Goal: Task Accomplishment & Management: Complete application form

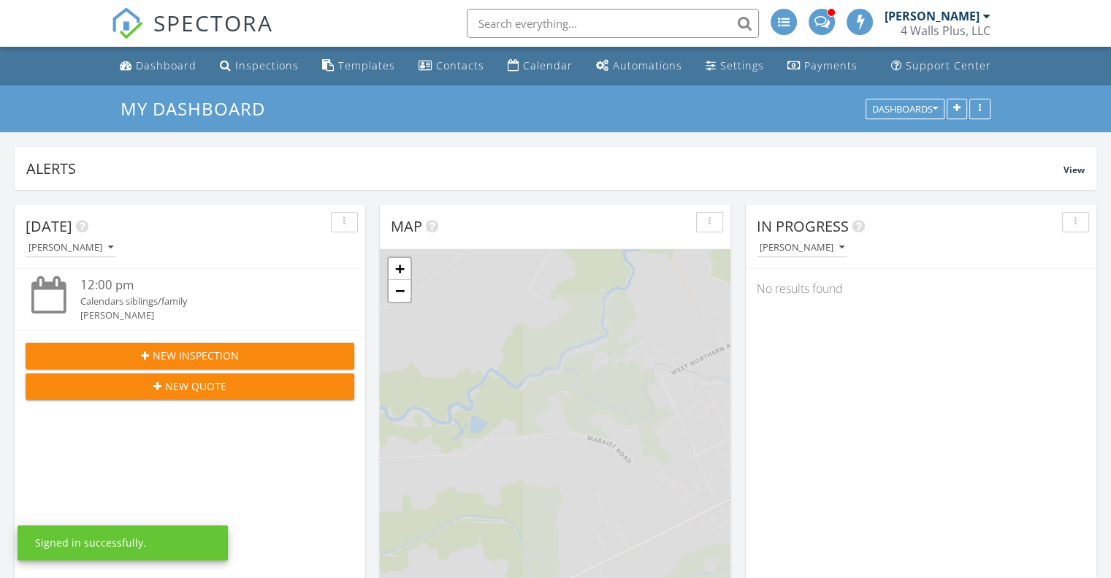
scroll to position [7, 7]
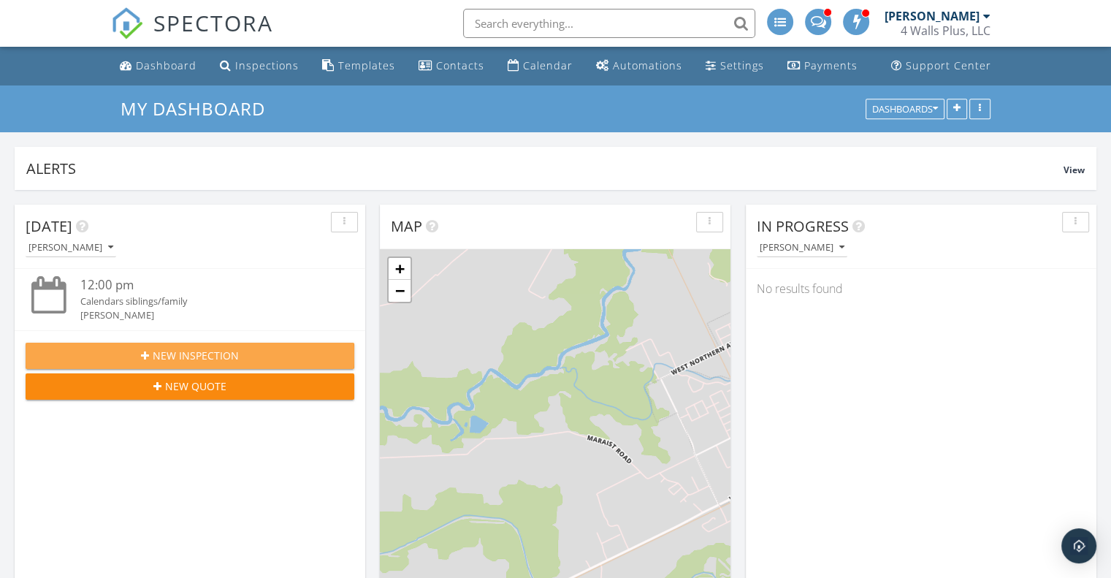
click at [204, 358] on span "New Inspection" at bounding box center [196, 355] width 86 height 15
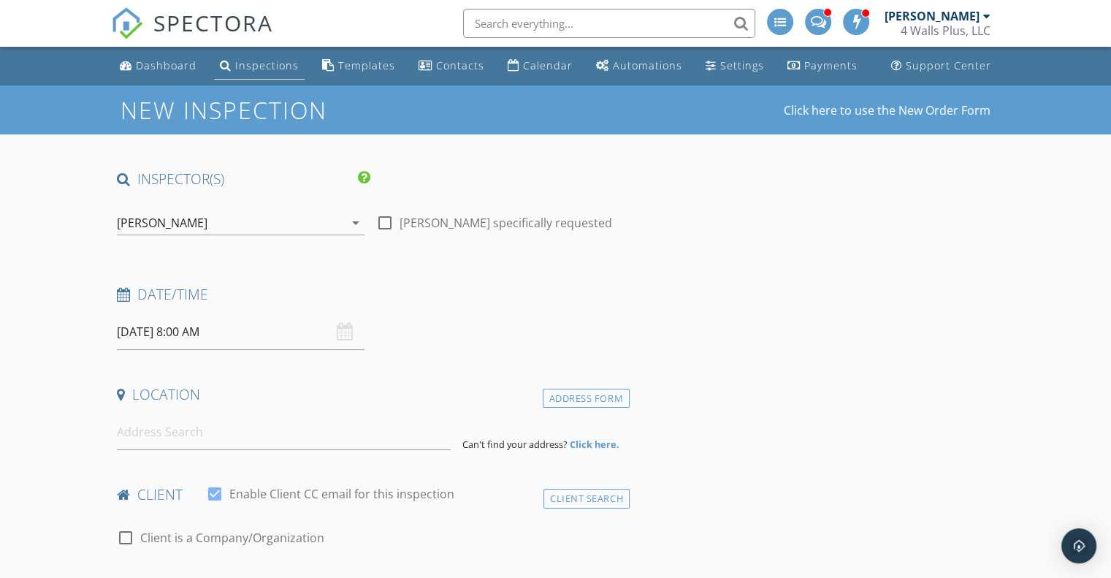
click at [239, 63] on div "Inspections" at bounding box center [267, 65] width 64 height 14
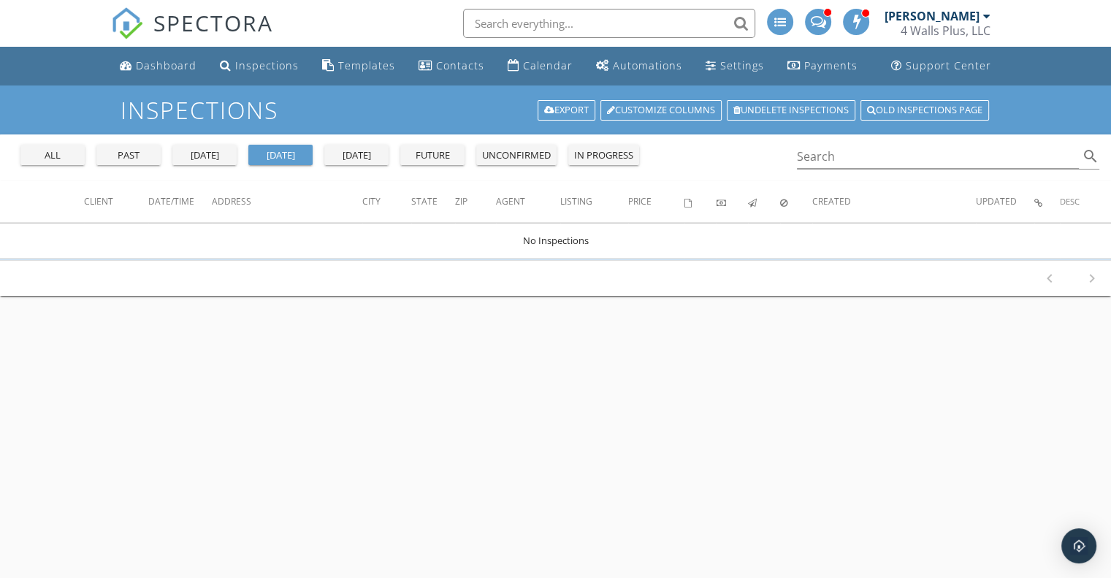
click at [356, 155] on div "tomorrow" at bounding box center [356, 155] width 53 height 15
click at [170, 72] on div "Dashboard" at bounding box center [166, 65] width 61 height 14
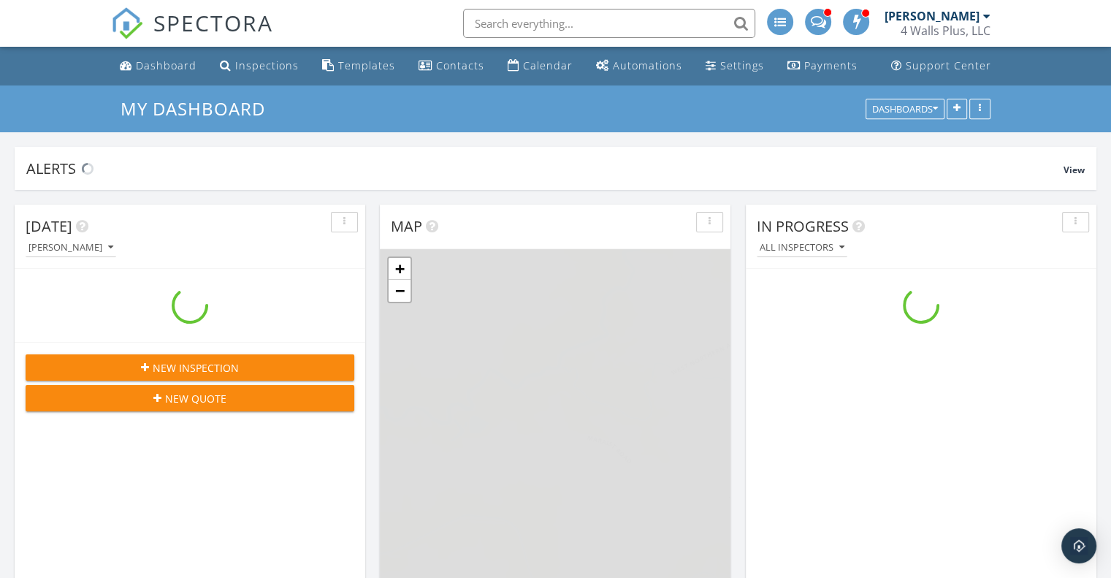
scroll to position [1351, 1133]
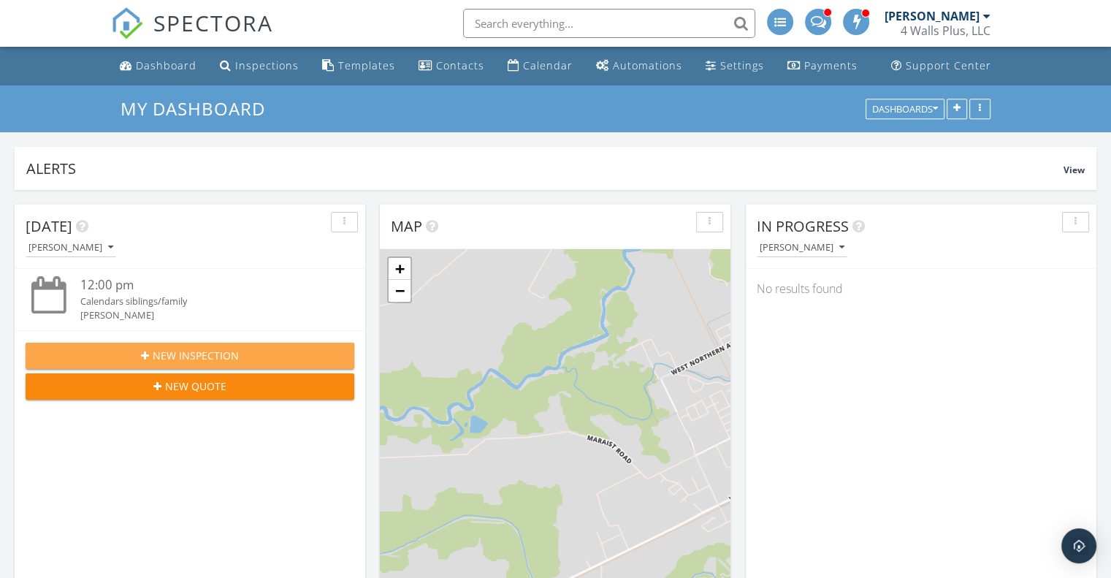
click at [169, 359] on span "New Inspection" at bounding box center [196, 355] width 86 height 15
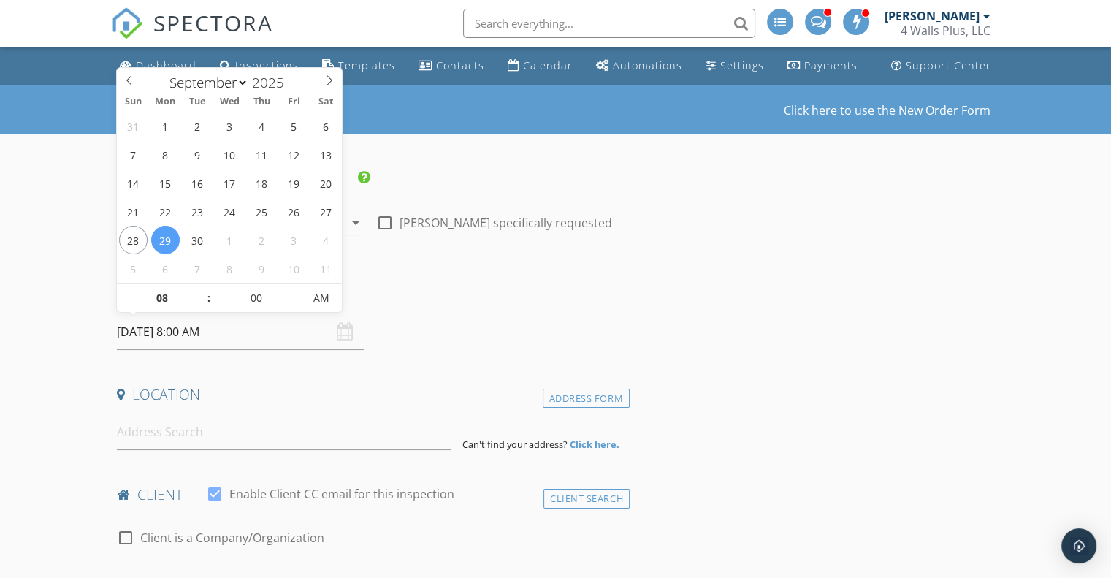
click at [178, 334] on input "[DATE] 8:00 AM" at bounding box center [241, 332] width 248 height 36
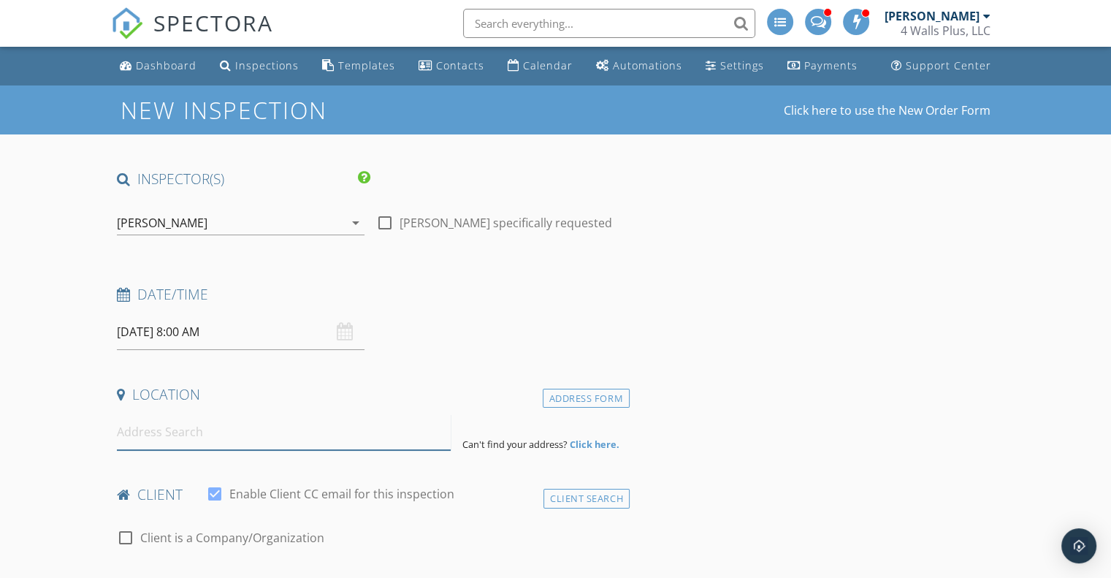
click at [168, 432] on input at bounding box center [284, 432] width 334 height 36
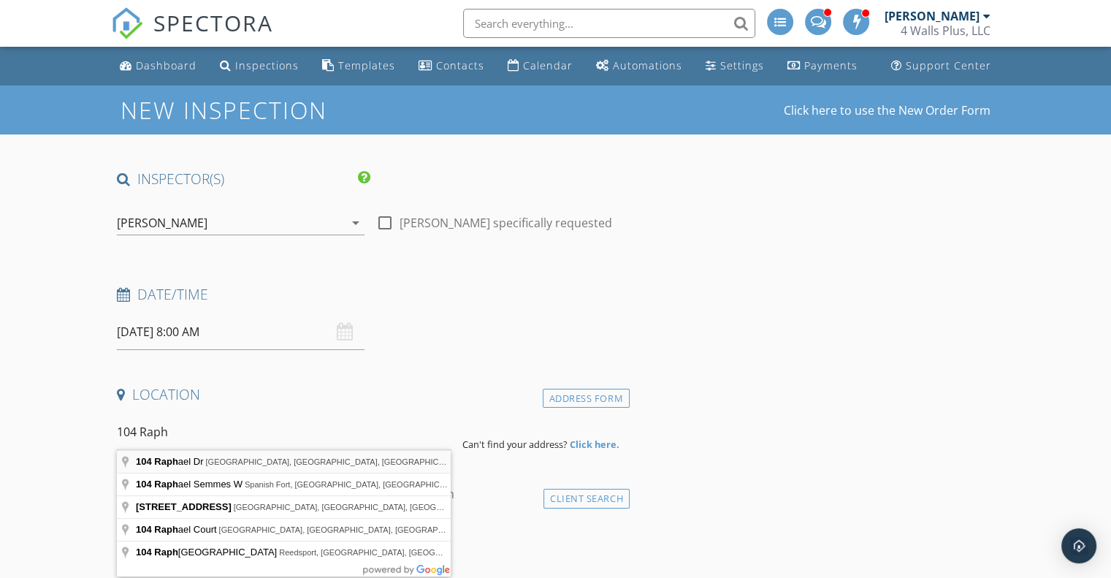
type input "[STREET_ADDRESS][PERSON_NAME]"
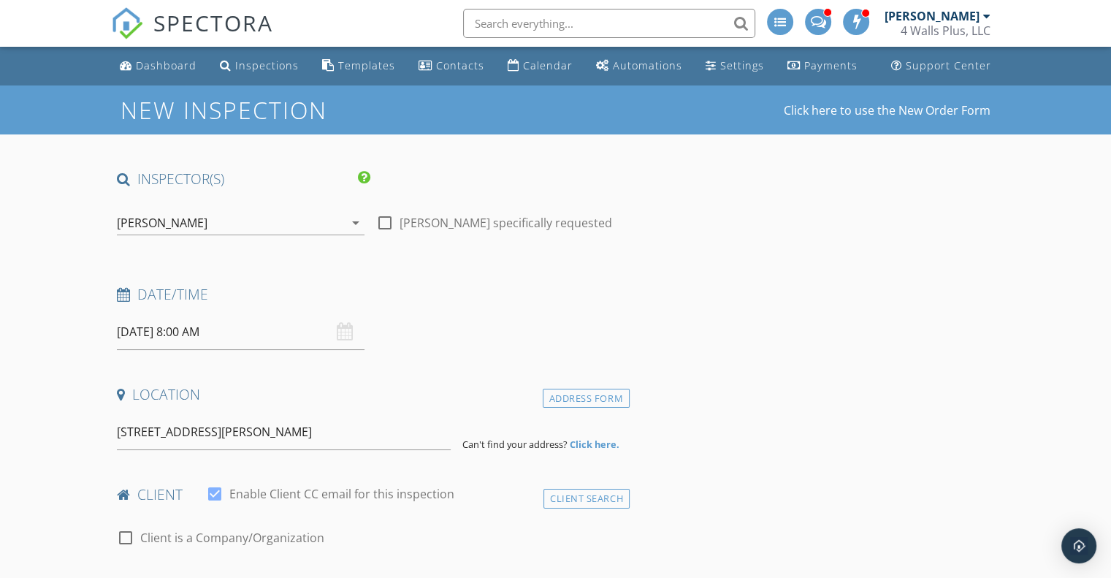
drag, startPoint x: 196, startPoint y: 461, endPoint x: 203, endPoint y: 488, distance: 28.0
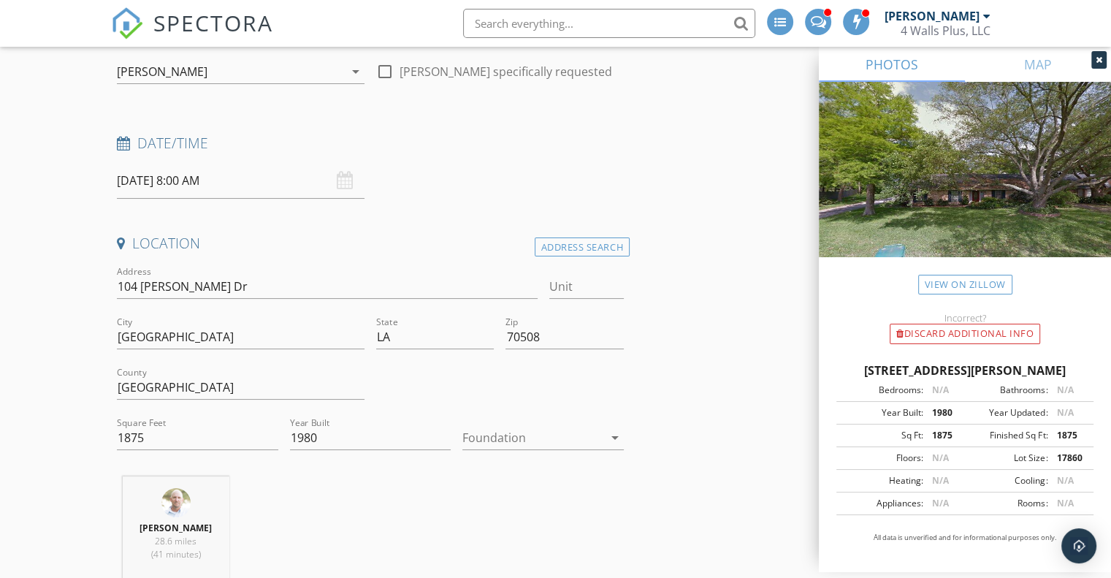
scroll to position [152, 0]
click at [479, 434] on div at bounding box center [532, 436] width 141 height 23
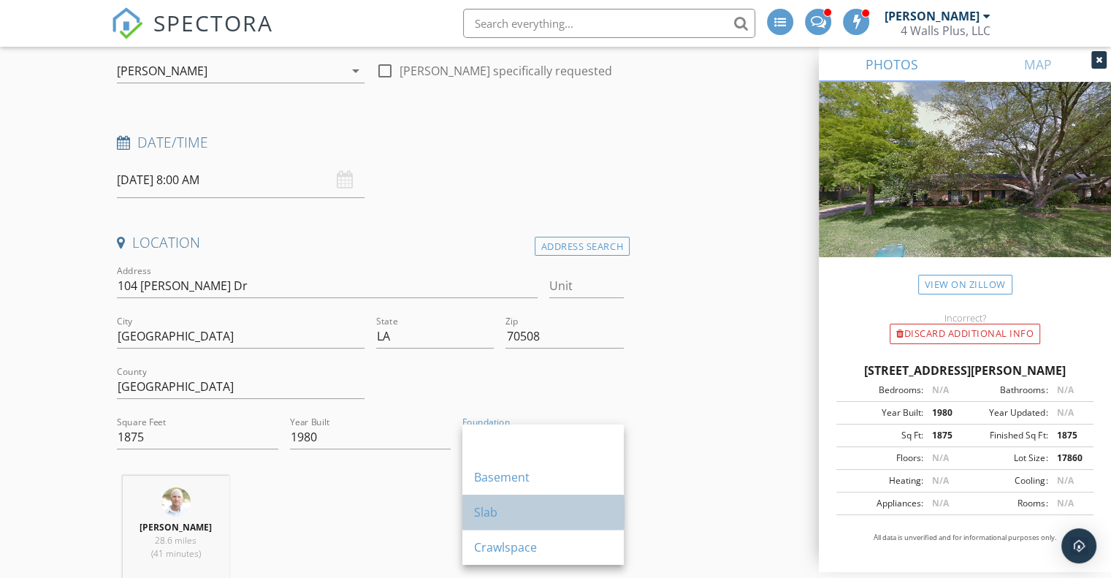
click at [489, 512] on div "Slab" at bounding box center [543, 512] width 138 height 18
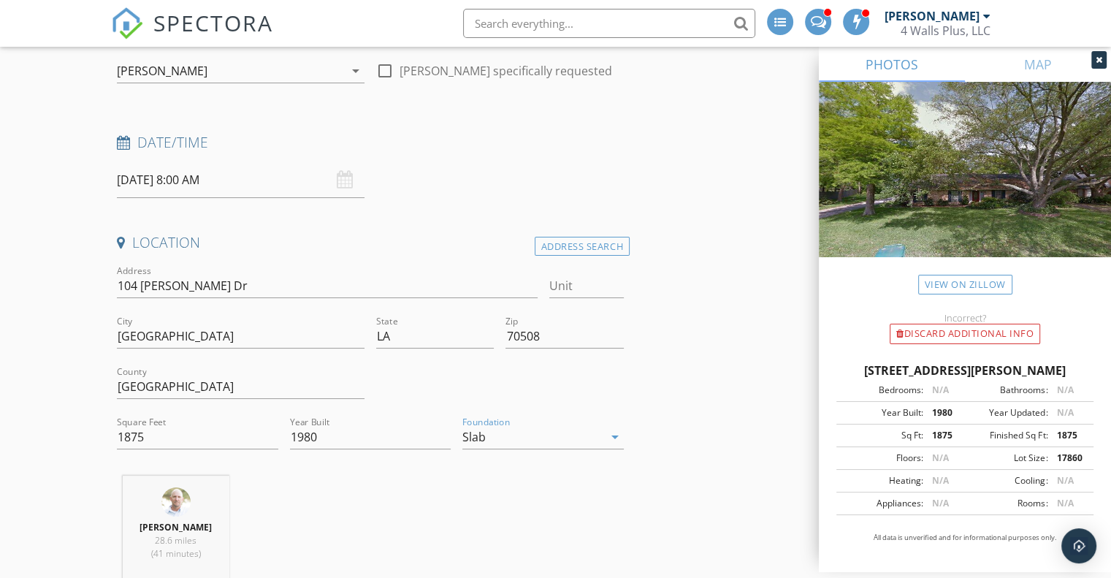
click at [412, 494] on div "Kevin Broussard 28.6 miles (41 minutes)" at bounding box center [370, 535] width 518 height 121
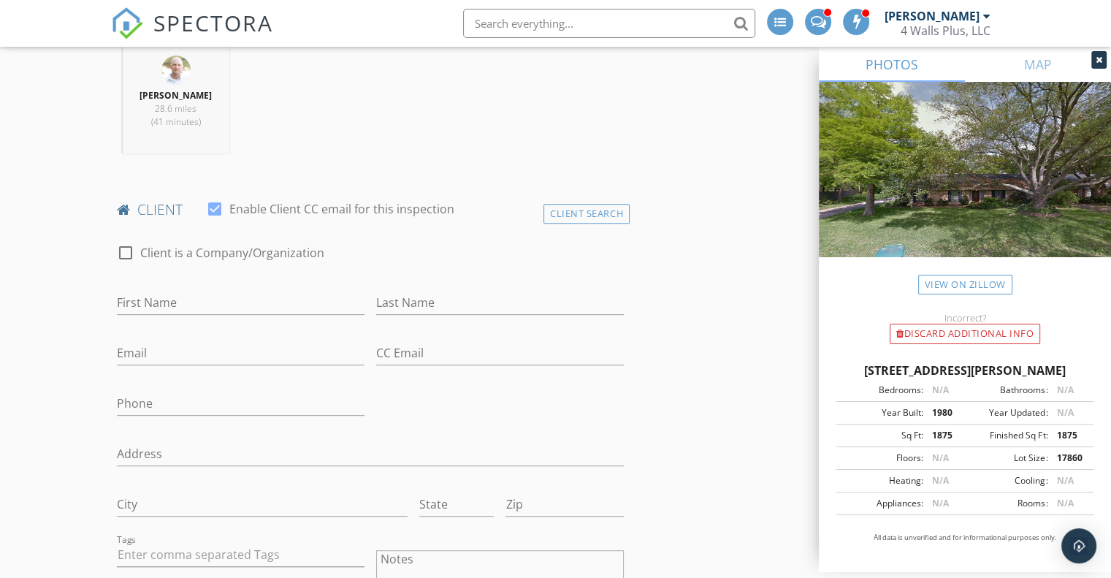
scroll to position [584, 0]
click at [167, 292] on input "First Name" at bounding box center [241, 302] width 248 height 24
type input "Codi"
type input "Jensen"
type input "Codibrewerabe@gmail.com"
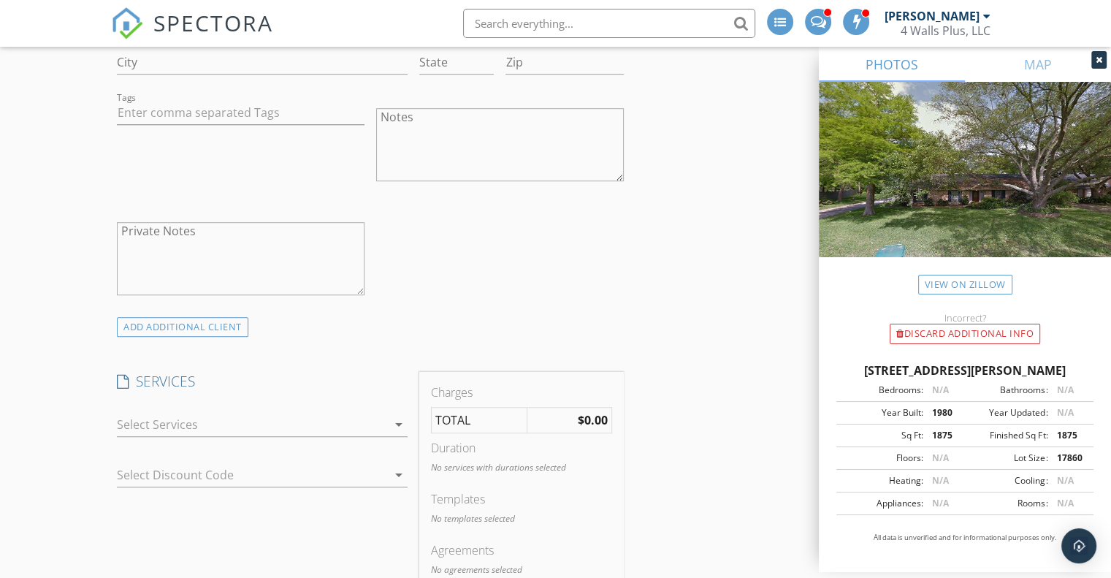
scroll to position [1029, 0]
type input "337-326-6651"
click at [180, 425] on div at bounding box center [252, 419] width 270 height 23
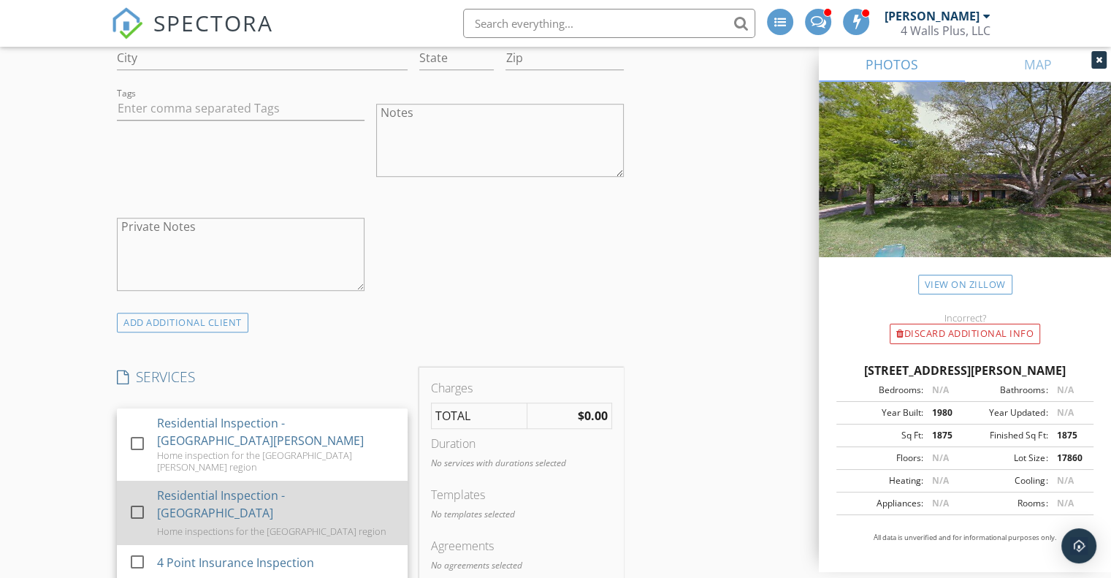
click at [131, 499] on div at bounding box center [137, 511] width 25 height 25
checkbox input "true"
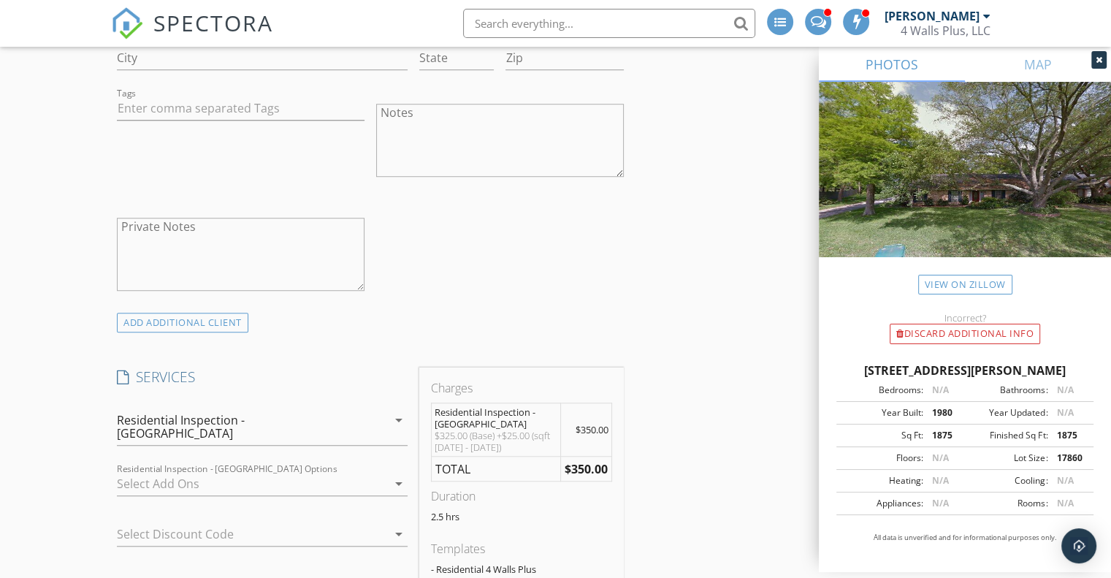
click at [150, 472] on div at bounding box center [252, 483] width 270 height 23
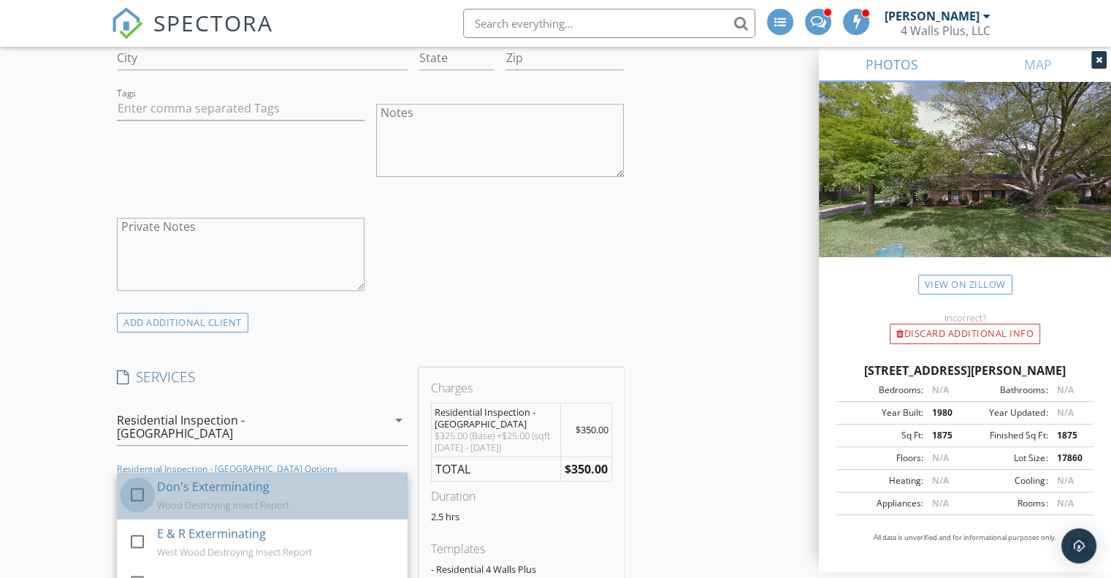
click at [139, 482] on div at bounding box center [137, 494] width 25 height 25
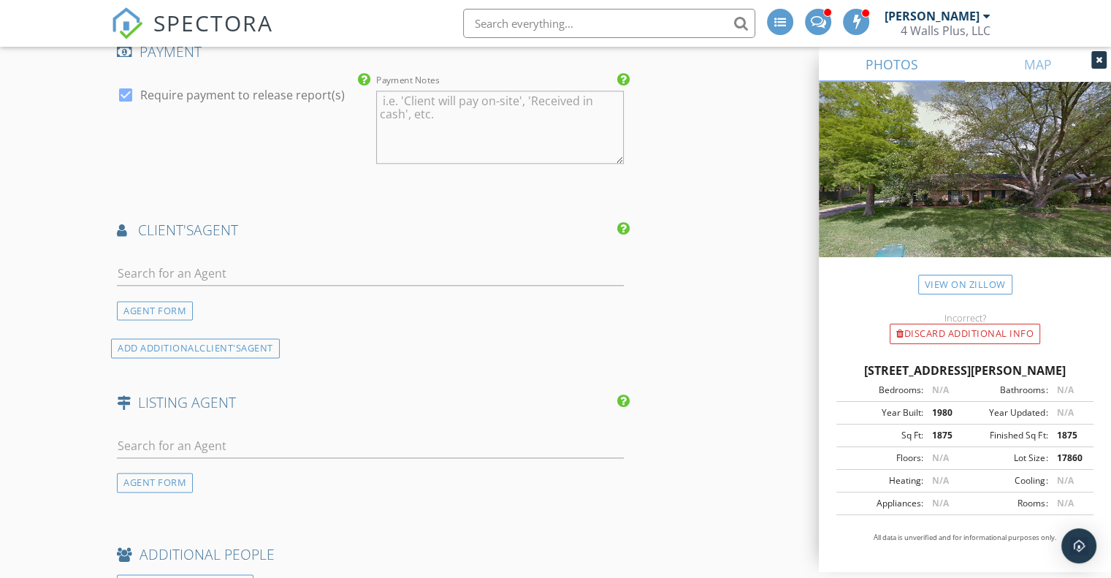
scroll to position [1817, 0]
click at [197, 267] on input "text" at bounding box center [370, 273] width 507 height 24
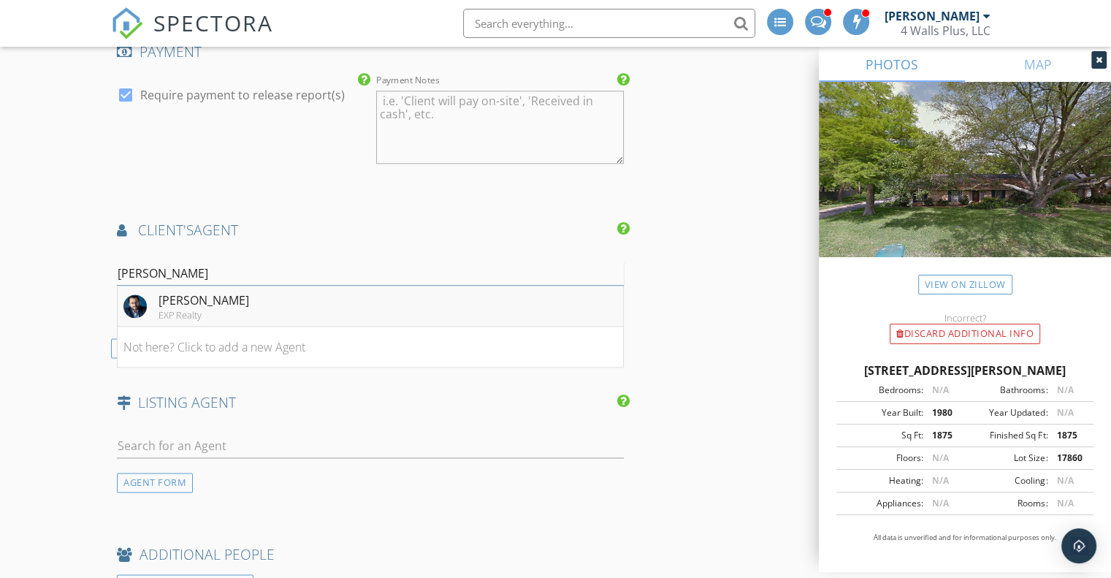
type input "Ted"
click at [187, 293] on div "Ted Daigle" at bounding box center [203, 300] width 91 height 18
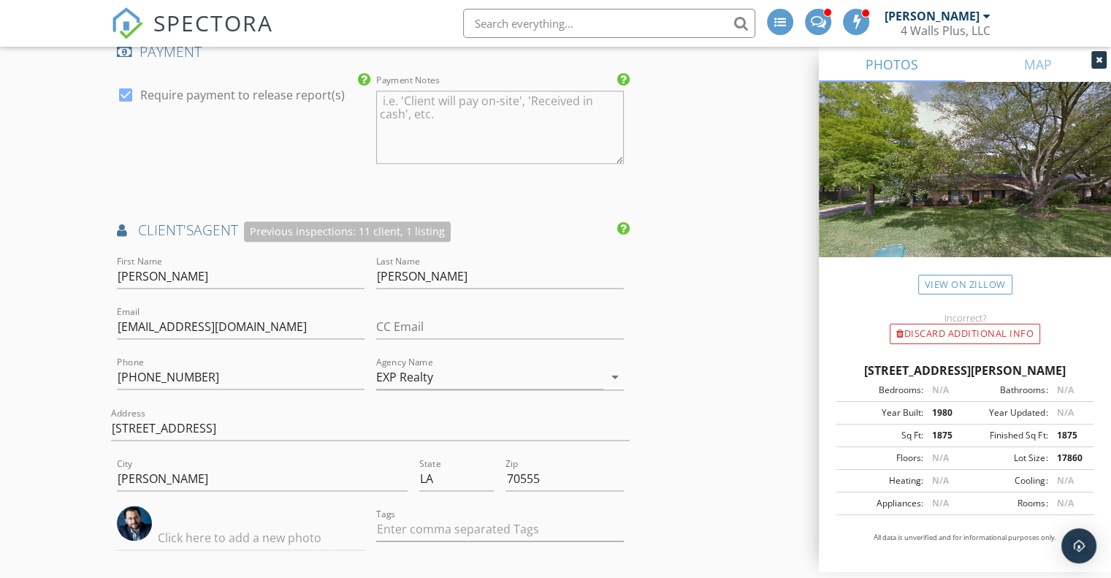
click at [77, 351] on div "New Inspection Click here to use the New Order Form INSPECTOR(S) check_box Kevi…" at bounding box center [555, 66] width 1111 height 3594
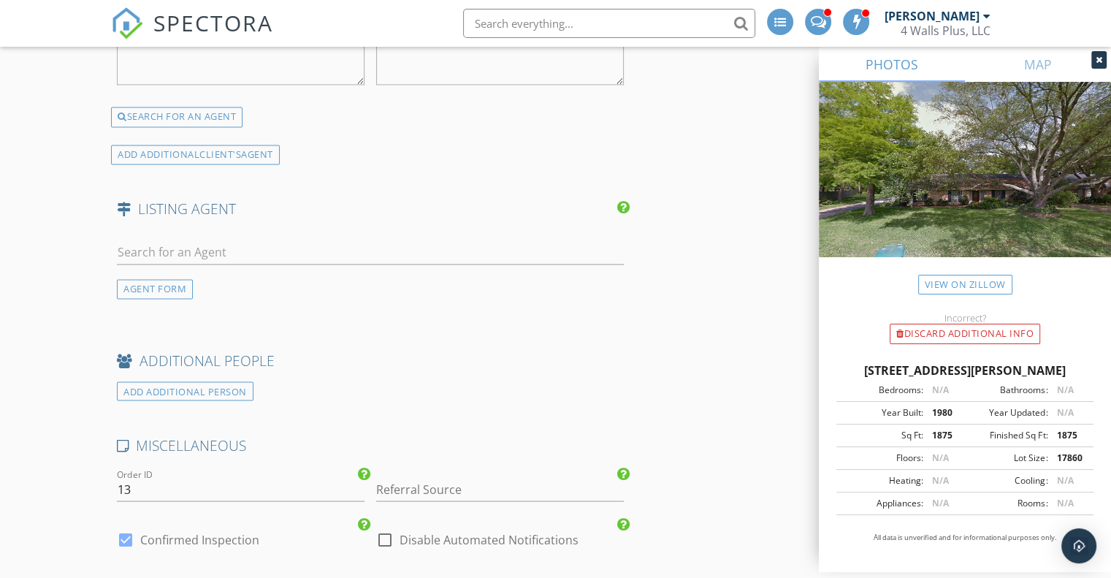
scroll to position [2389, 0]
click at [164, 248] on input "text" at bounding box center [370, 251] width 507 height 24
type input "Valerie"
click at [250, 289] on li "No results found. Click to add a new Agent" at bounding box center [370, 284] width 505 height 41
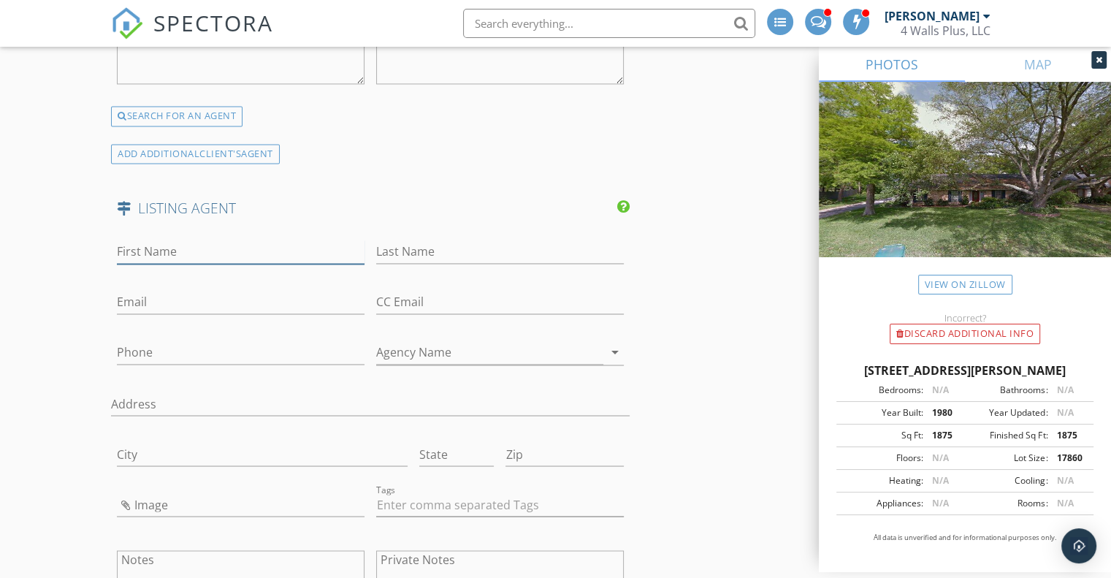
click at [166, 239] on input "First Name" at bounding box center [241, 251] width 248 height 24
type input "Valerie"
type input "Alosiso"
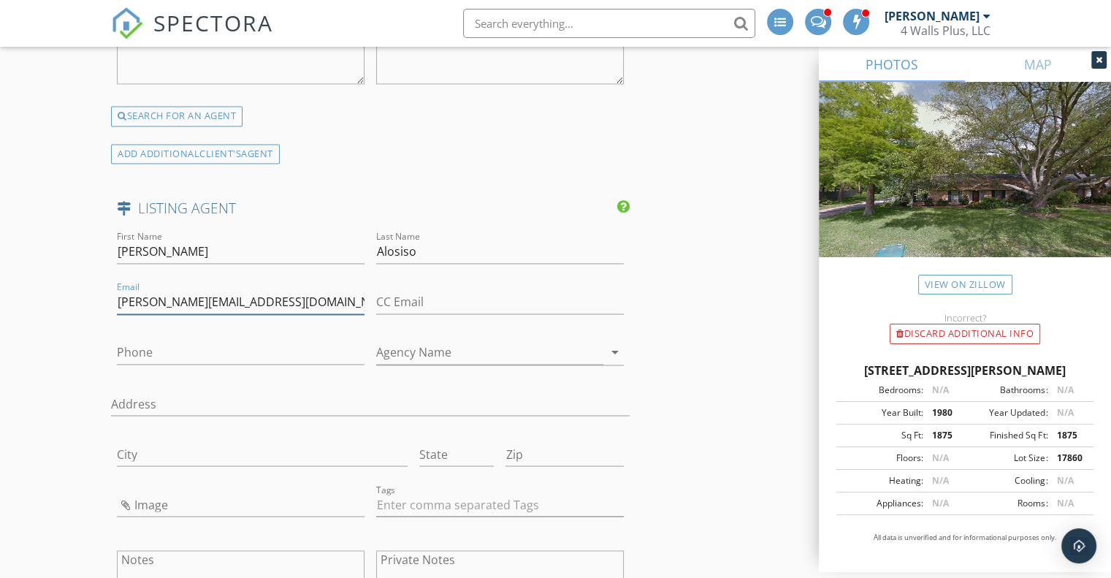
type input "[PERSON_NAME][EMAIL_ADDRESS][DOMAIN_NAME]"
type input "[PHONE_NUMBER]"
click at [438, 343] on input "Agency Name" at bounding box center [489, 352] width 227 height 24
type input "Allo Real Estate"
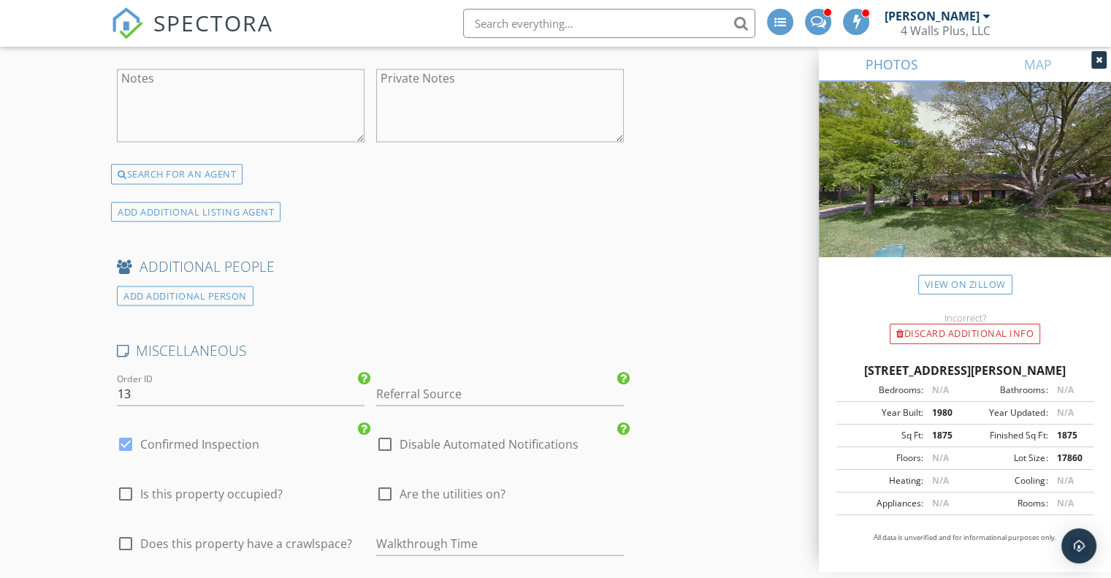
scroll to position [2880, 0]
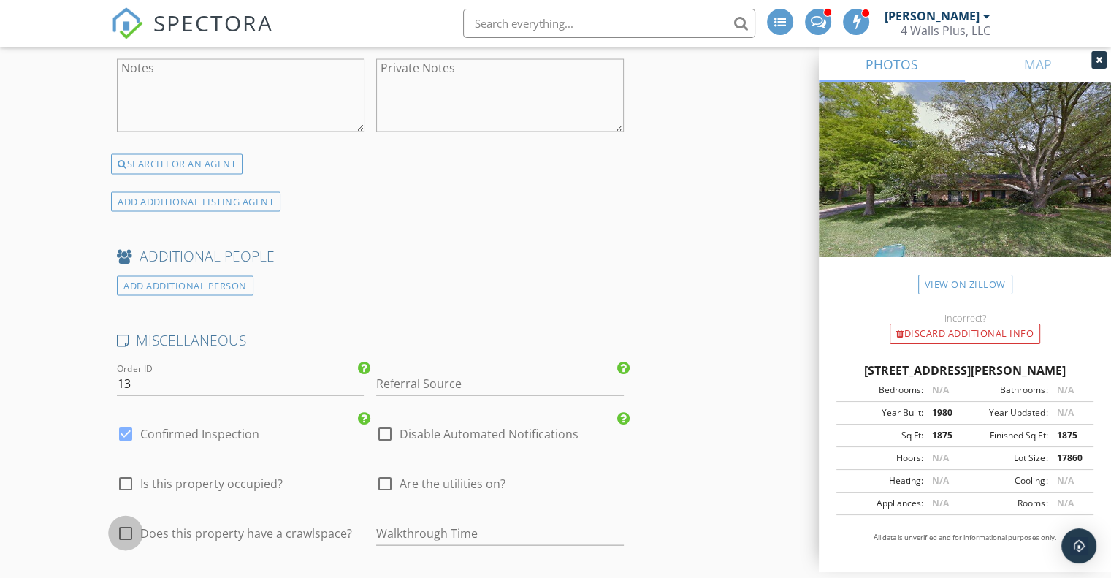
click at [137, 524] on div at bounding box center [125, 533] width 25 height 25
click at [131, 526] on div at bounding box center [125, 533] width 25 height 25
checkbox input "false"
click at [403, 521] on input "text" at bounding box center [500, 533] width 248 height 24
type input "10:00AM"
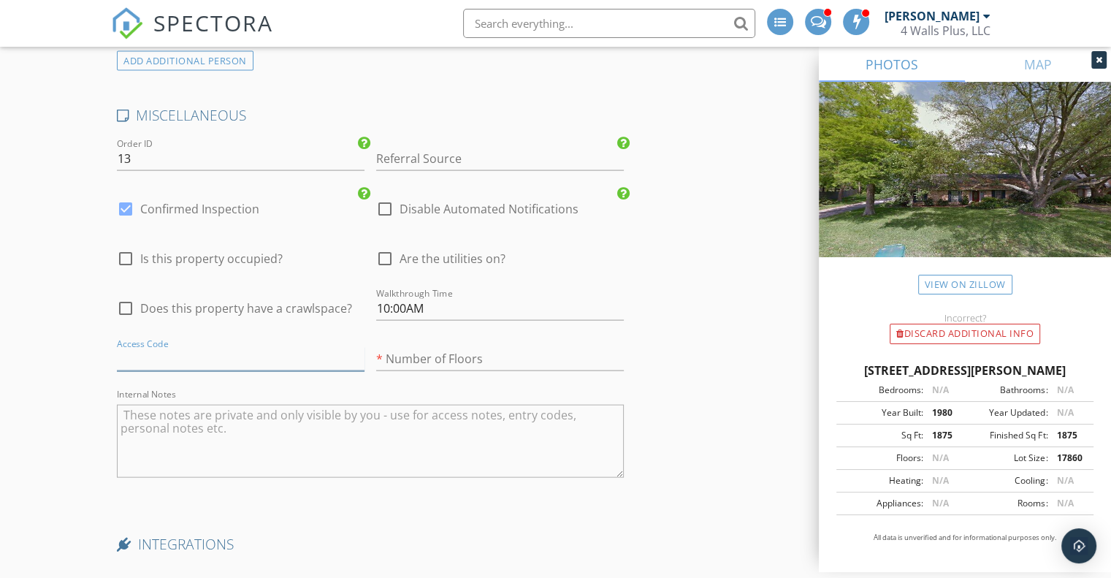
scroll to position [3259, 0]
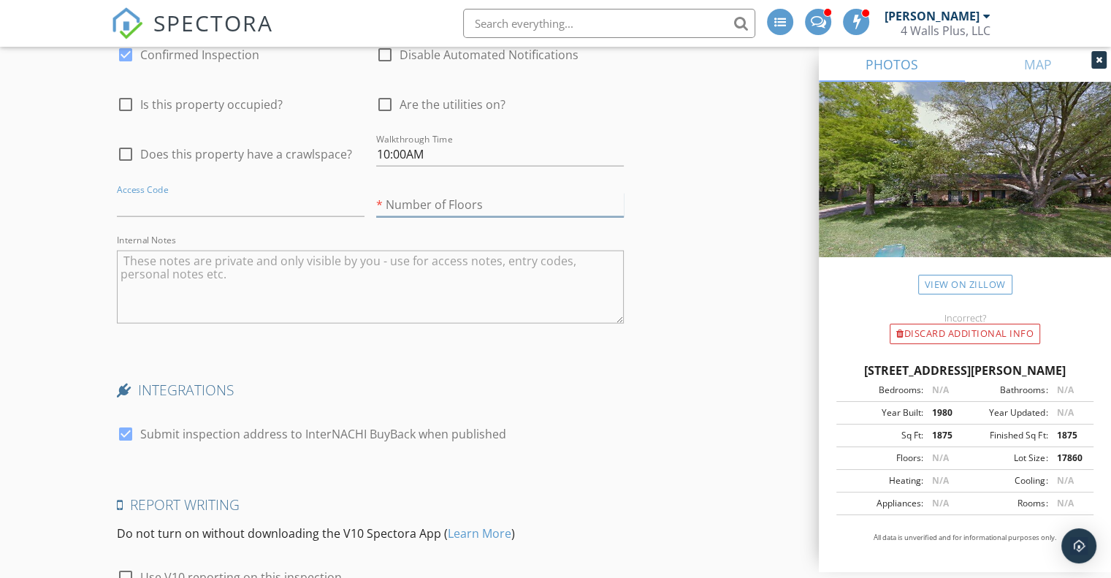
click at [414, 198] on input "number" at bounding box center [500, 205] width 248 height 24
type input "1"
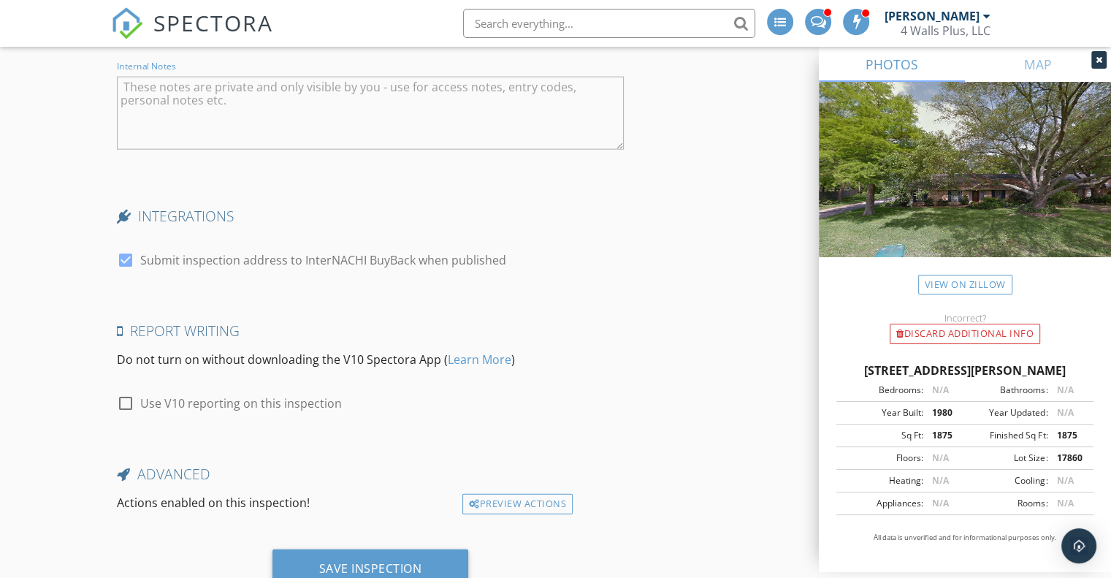
scroll to position [3434, 0]
click at [123, 396] on div at bounding box center [125, 401] width 25 height 25
checkbox input "true"
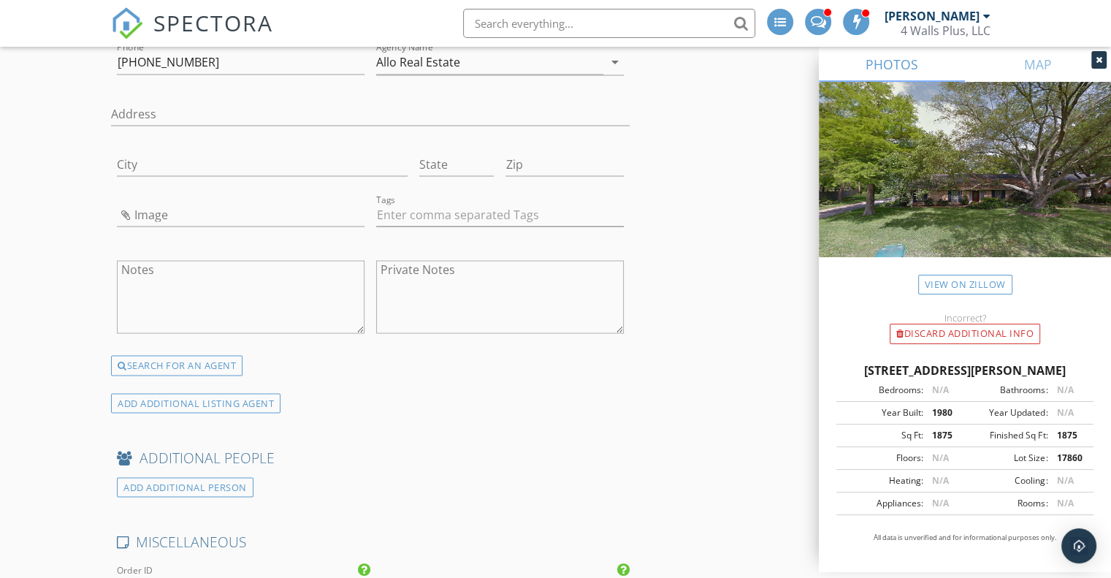
scroll to position [2676, 0]
click at [137, 216] on input "Image" at bounding box center [241, 217] width 248 height 24
type input "Valerie Aloisio.jpg"
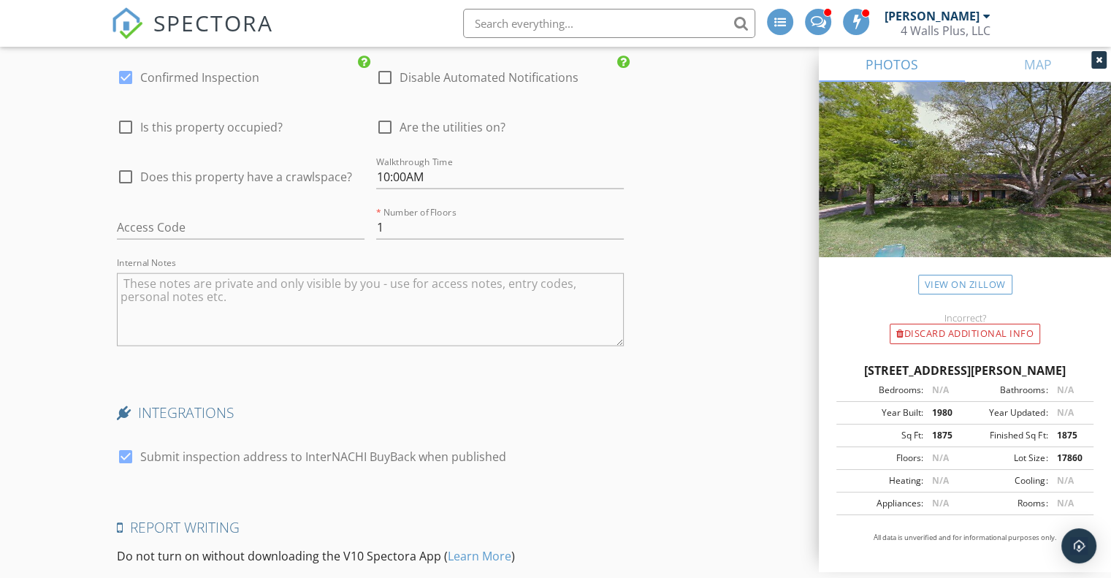
scroll to position [3478, 0]
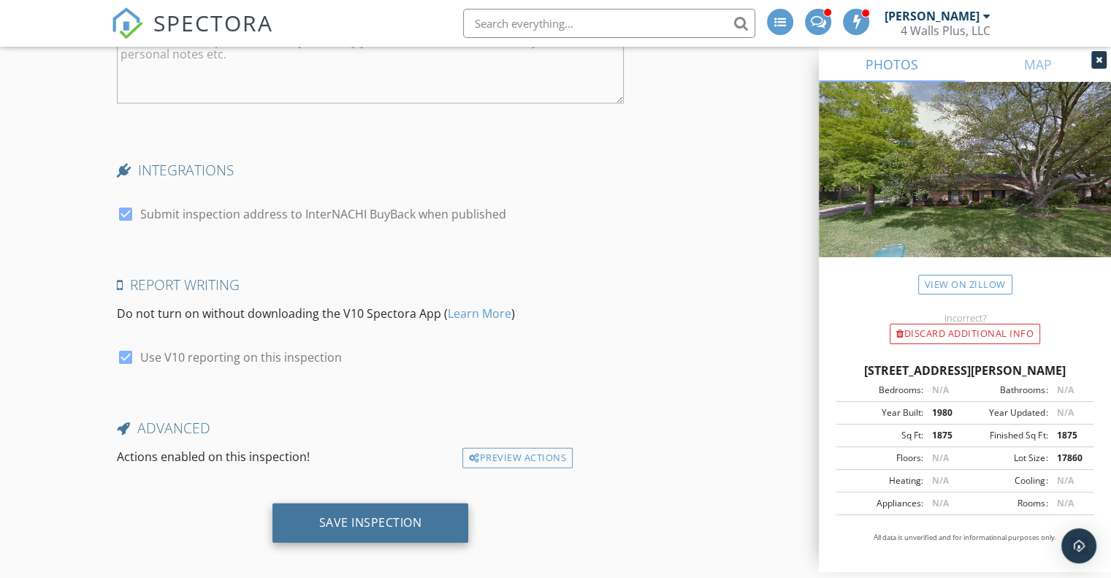
click at [382, 515] on div "Save Inspection" at bounding box center [370, 522] width 103 height 15
